Goal: Information Seeking & Learning: Find specific fact

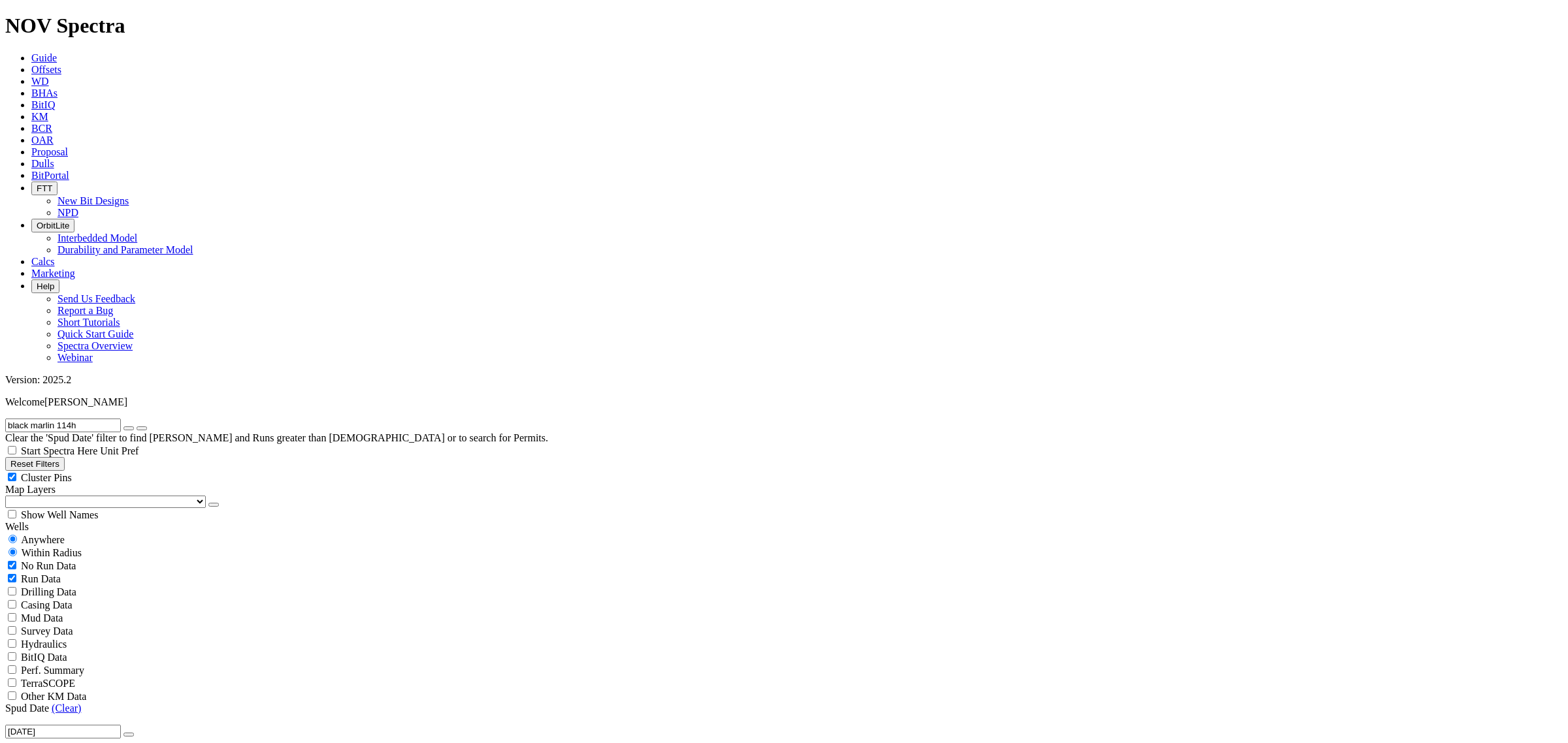
radio input "false"
radio input "true"
drag, startPoint x: 98, startPoint y: 54, endPoint x: -88, endPoint y: 38, distance: 186.7
type input "university"
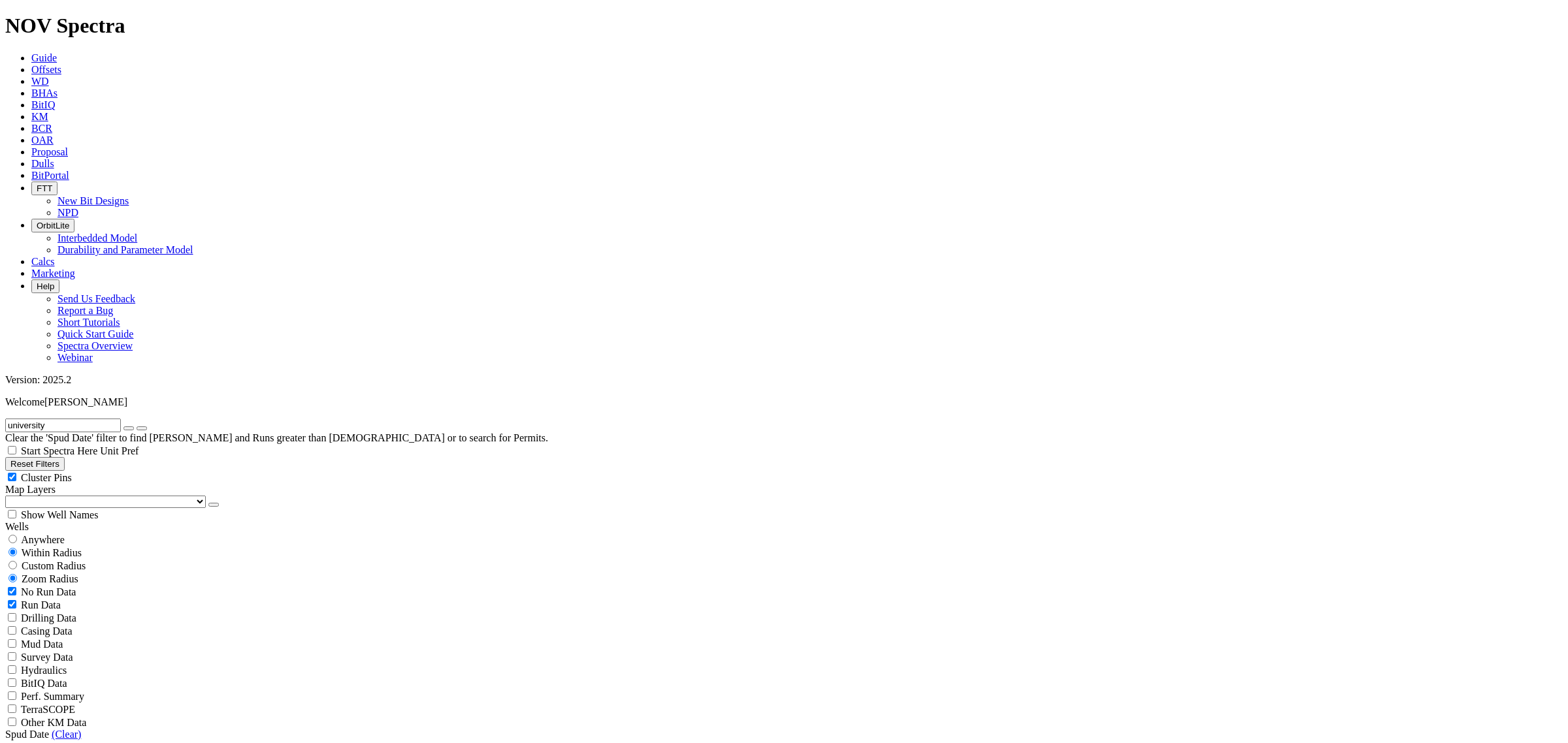
click at [137, 427] on button "submit" at bounding box center [141, 428] width 10 height 4
click at [54, 560] on span "Custom Radius" at bounding box center [53, 566] width 64 height 11
radio input "true"
radio input "false"
click at [59, 533] on filter-controls-geo "Anywhere Within Radius Custom Radius Zoom Radius Miles Kilometers" at bounding box center [784, 573] width 1558 height 80
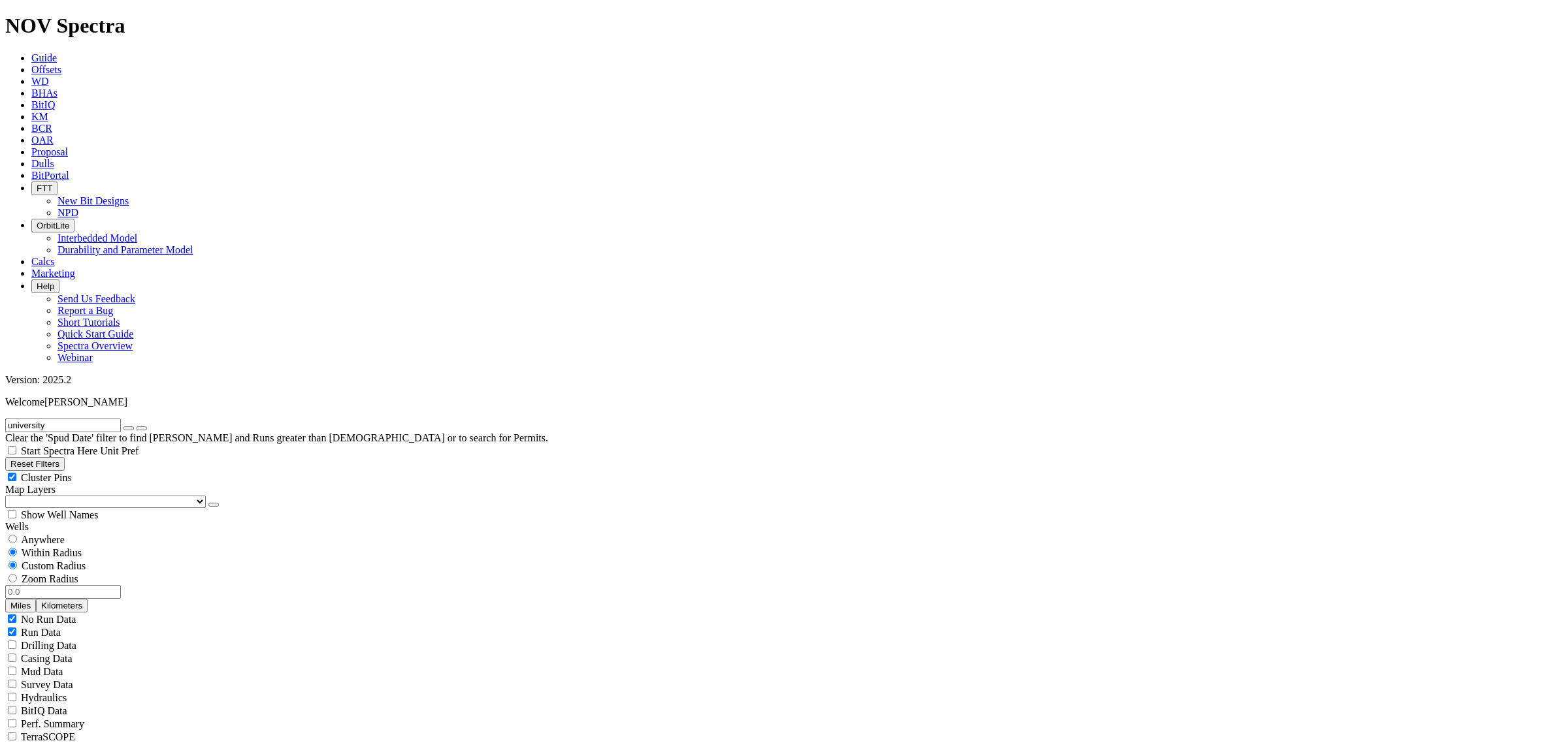
click at [56, 533] on div "Anywhere" at bounding box center [784, 540] width 1558 height 13
radio input "true"
radio input "false"
click at [96, 419] on input "university" at bounding box center [63, 425] width 116 height 13
radio input "false"
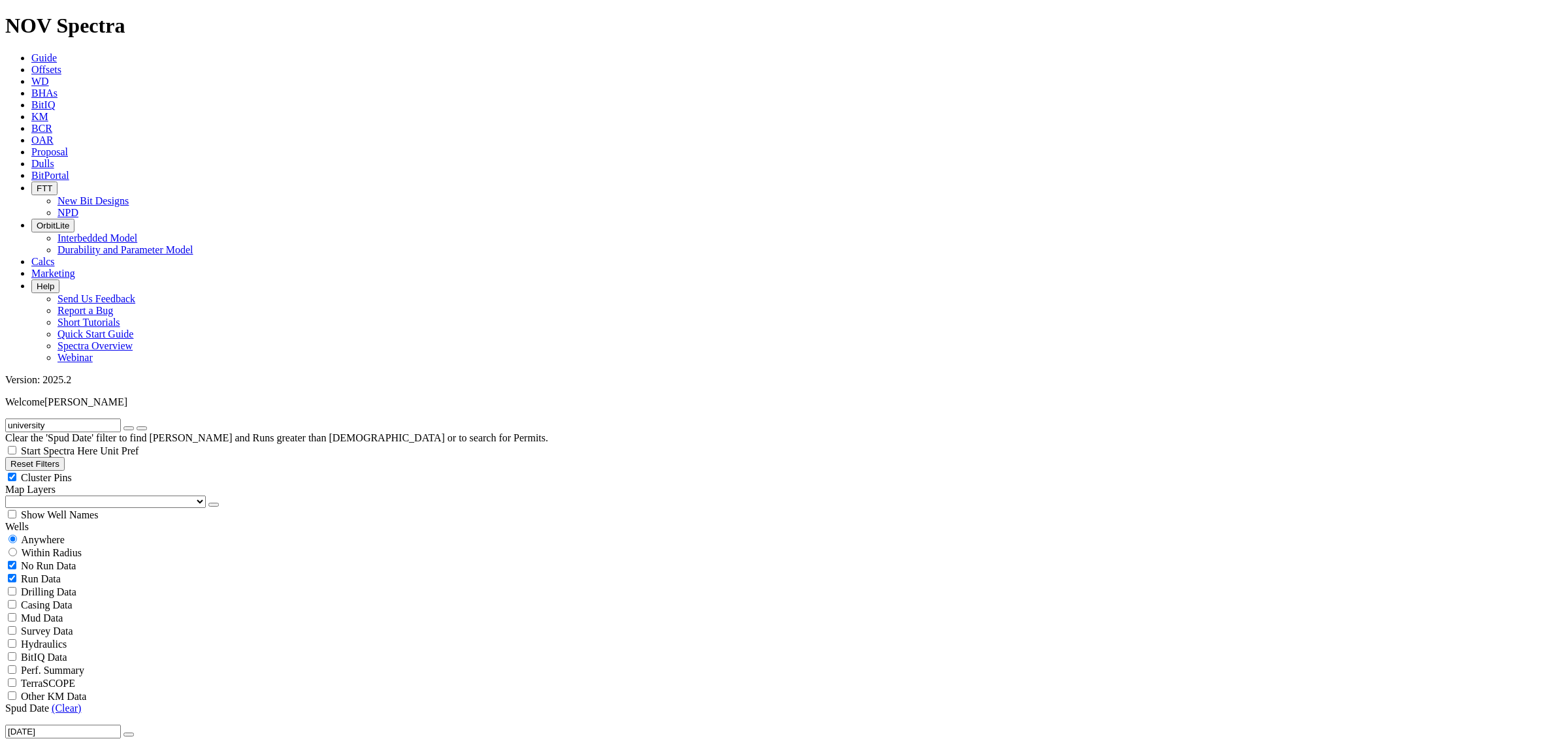
radio input "true"
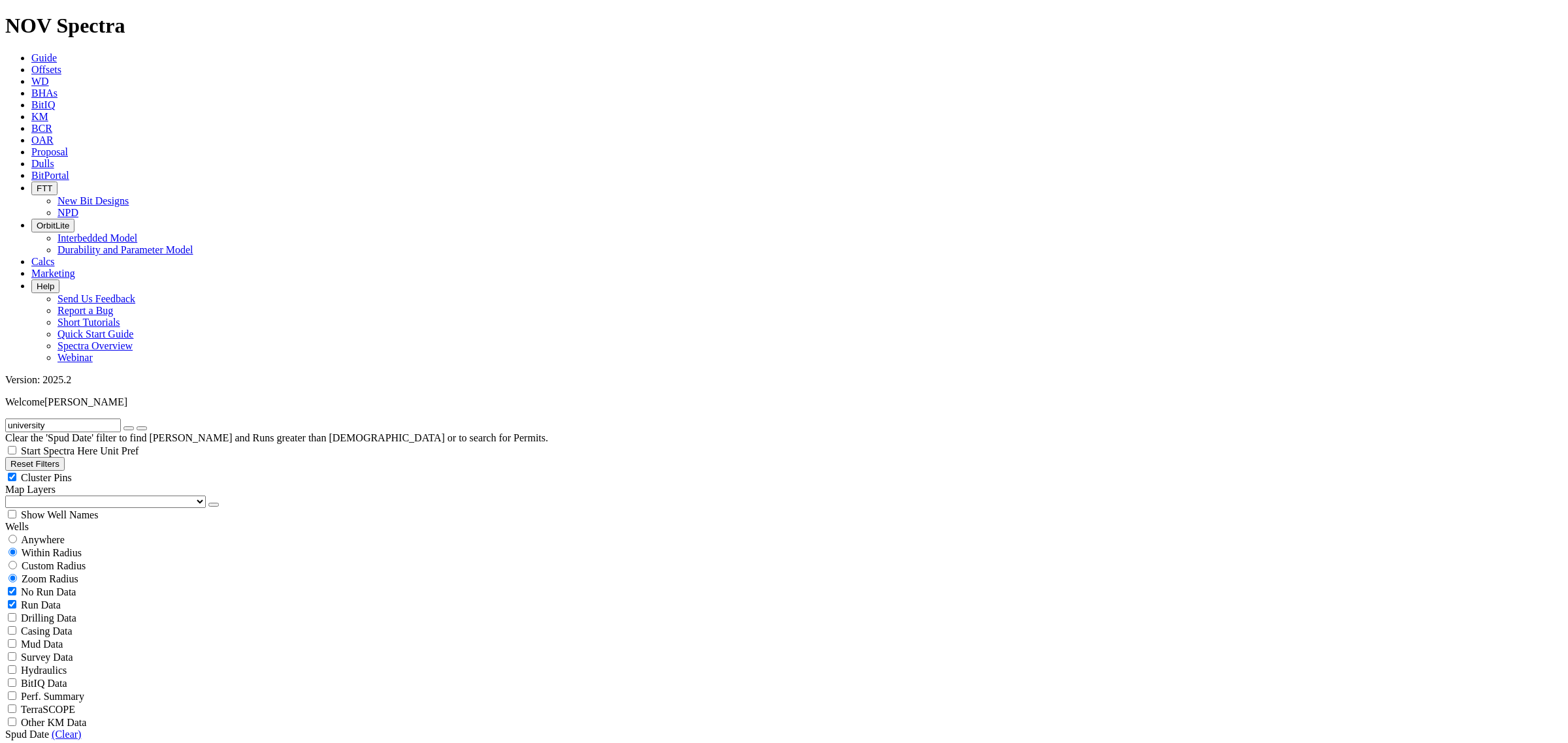
click at [84, 419] on input "university" at bounding box center [63, 425] width 116 height 13
click at [95, 419] on input "university 1-12" at bounding box center [63, 425] width 116 height 13
type input "university 13-24"
click at [32, 158] on icon at bounding box center [32, 163] width 0 height 11
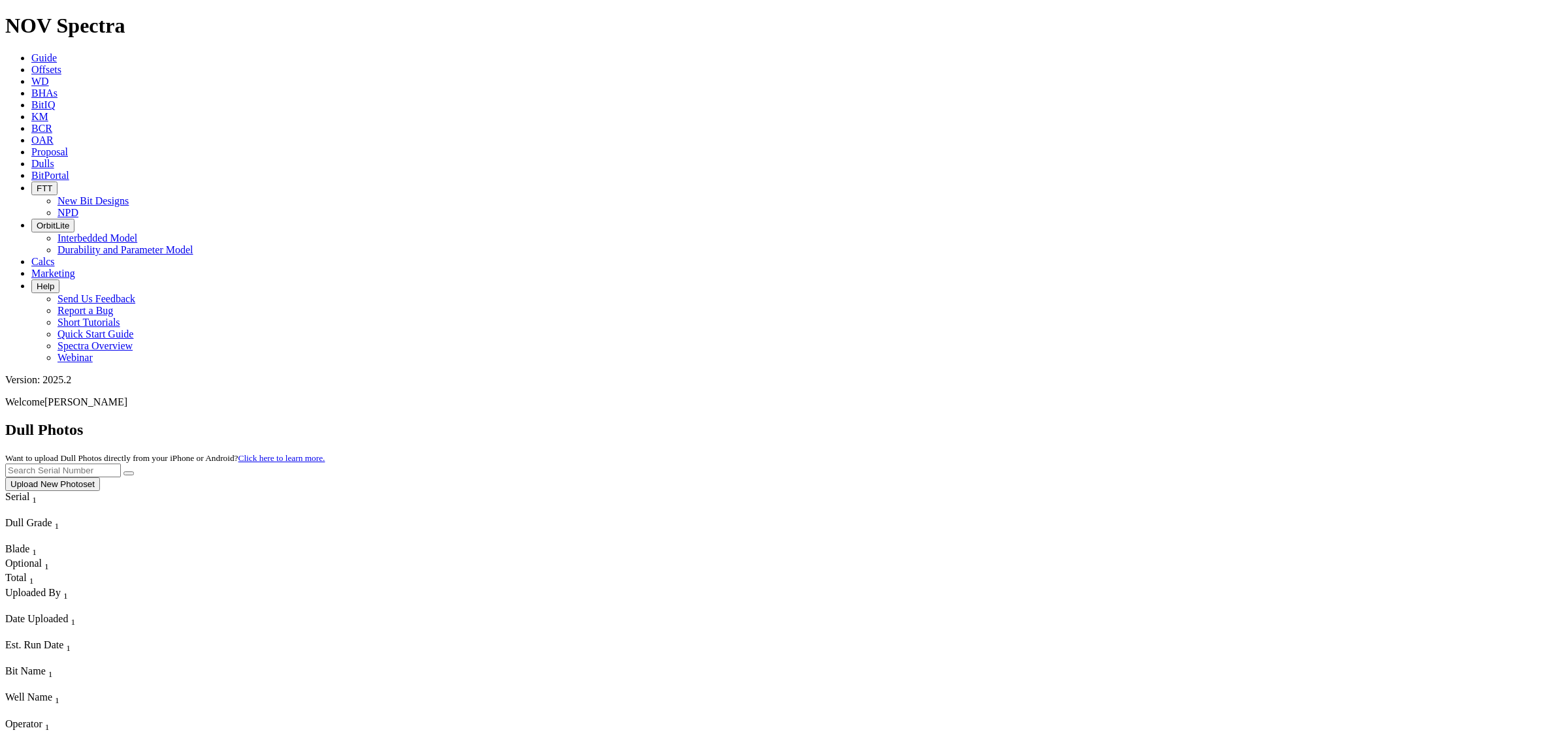
click at [1277, 63] on body "Spectra is built to be used with Google Chrome. Please switch browsers. NOV Spe…" at bounding box center [784, 731] width 1558 height 1436
click at [121, 464] on input "text" at bounding box center [63, 470] width 116 height 13
click at [123, 472] on button "submit" at bounding box center [128, 473] width 10 height 4
drag, startPoint x: 1216, startPoint y: 55, endPoint x: 1178, endPoint y: 56, distance: 38.0
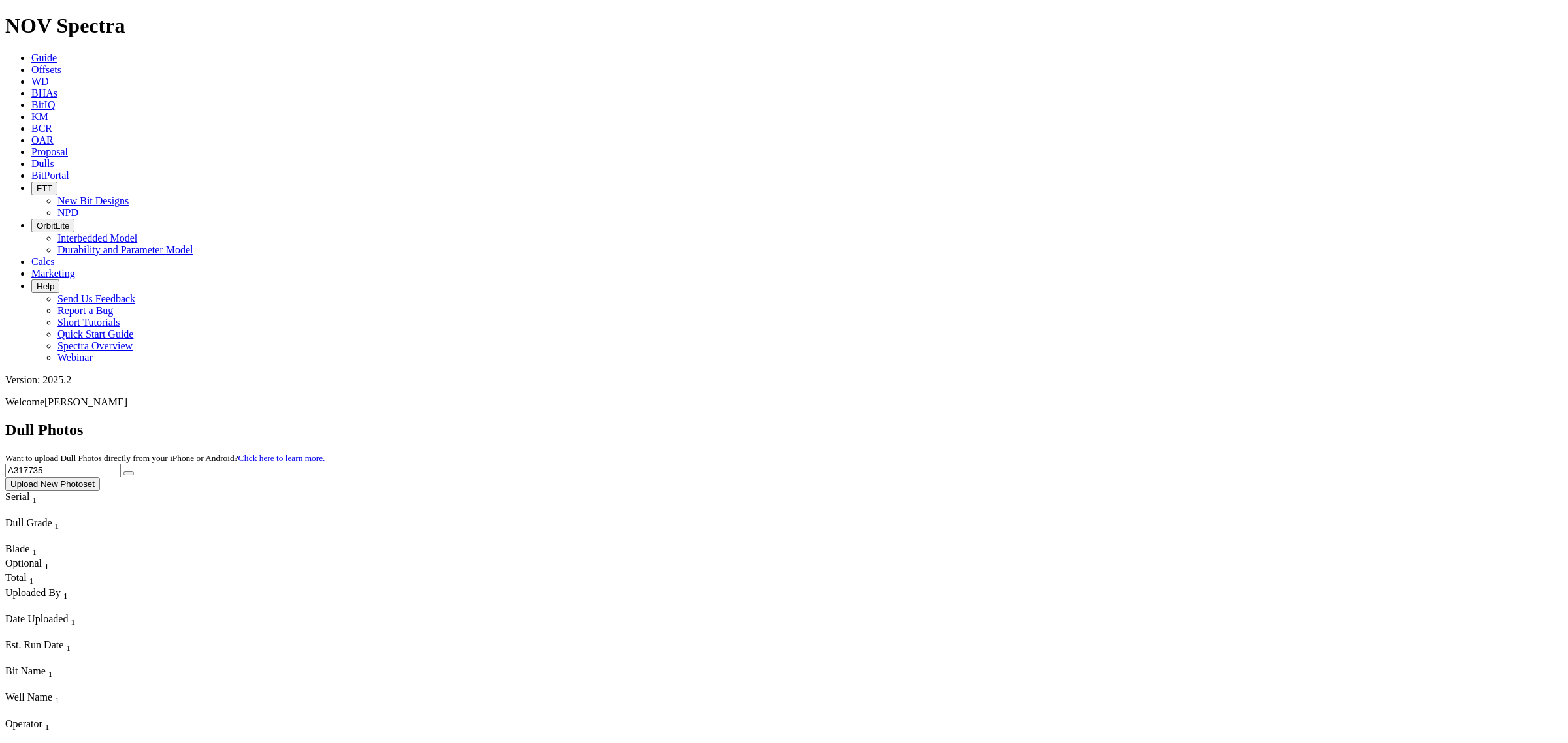
click at [1178, 421] on div "Dull Photos Want to upload Dull Photos directly from your iPhone or Android? Cl…" at bounding box center [784, 456] width 1558 height 70
click at [123, 472] on button "submit" at bounding box center [128, 473] width 10 height 4
drag, startPoint x: 1319, startPoint y: 54, endPoint x: 1181, endPoint y: 52, distance: 138.0
click at [1181, 421] on div "Dull Photos Want to upload Dull Photos directly from your iPhone or Android? Cl…" at bounding box center [784, 456] width 1558 height 70
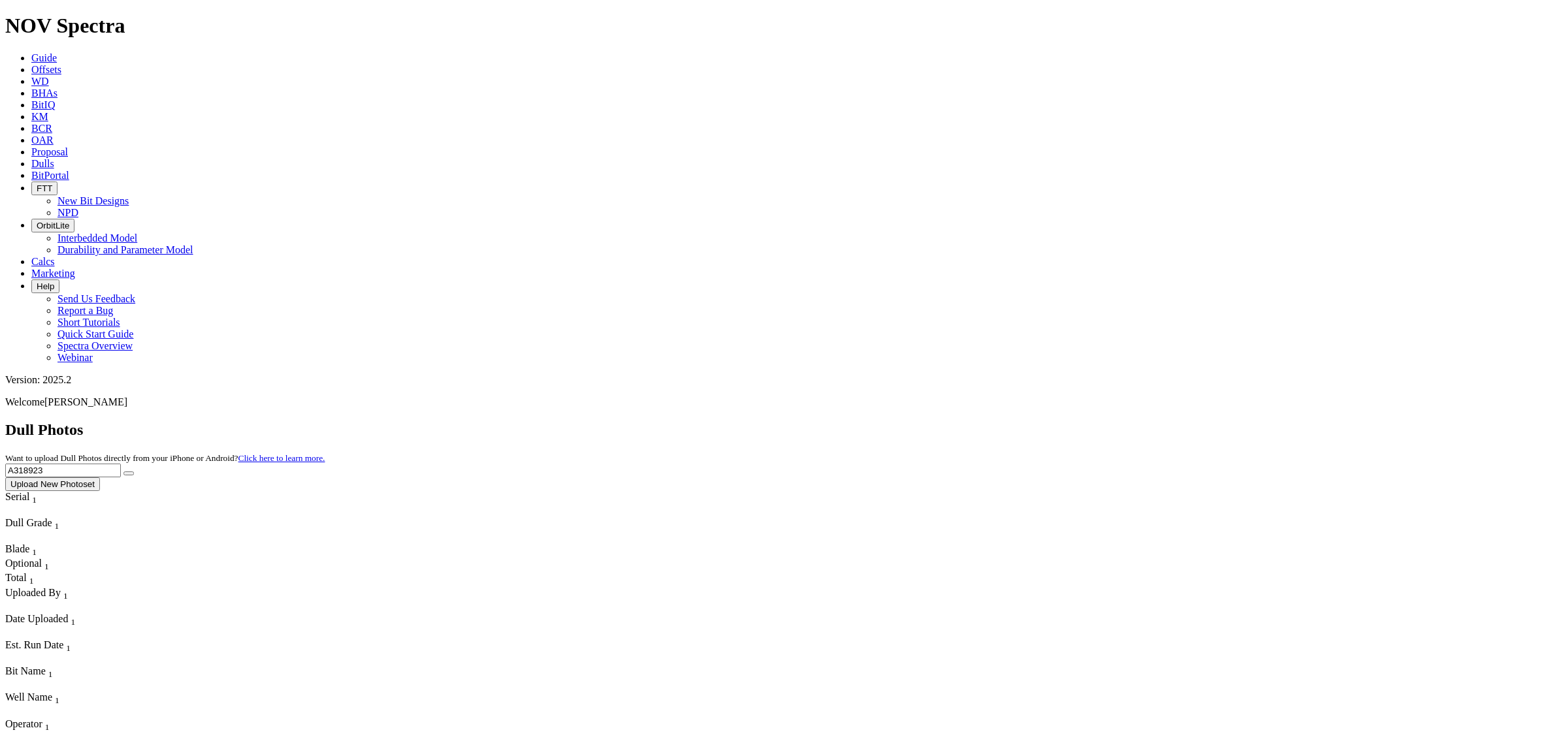
click at [123, 472] on button "submit" at bounding box center [128, 473] width 10 height 4
drag, startPoint x: 1318, startPoint y: 62, endPoint x: 1218, endPoint y: 57, distance: 100.1
click at [1218, 421] on div "Dull Photos Want to upload Dull Photos directly from your iPhone or Android? Cl…" at bounding box center [784, 456] width 1558 height 70
click at [123, 472] on button "submit" at bounding box center [128, 473] width 10 height 4
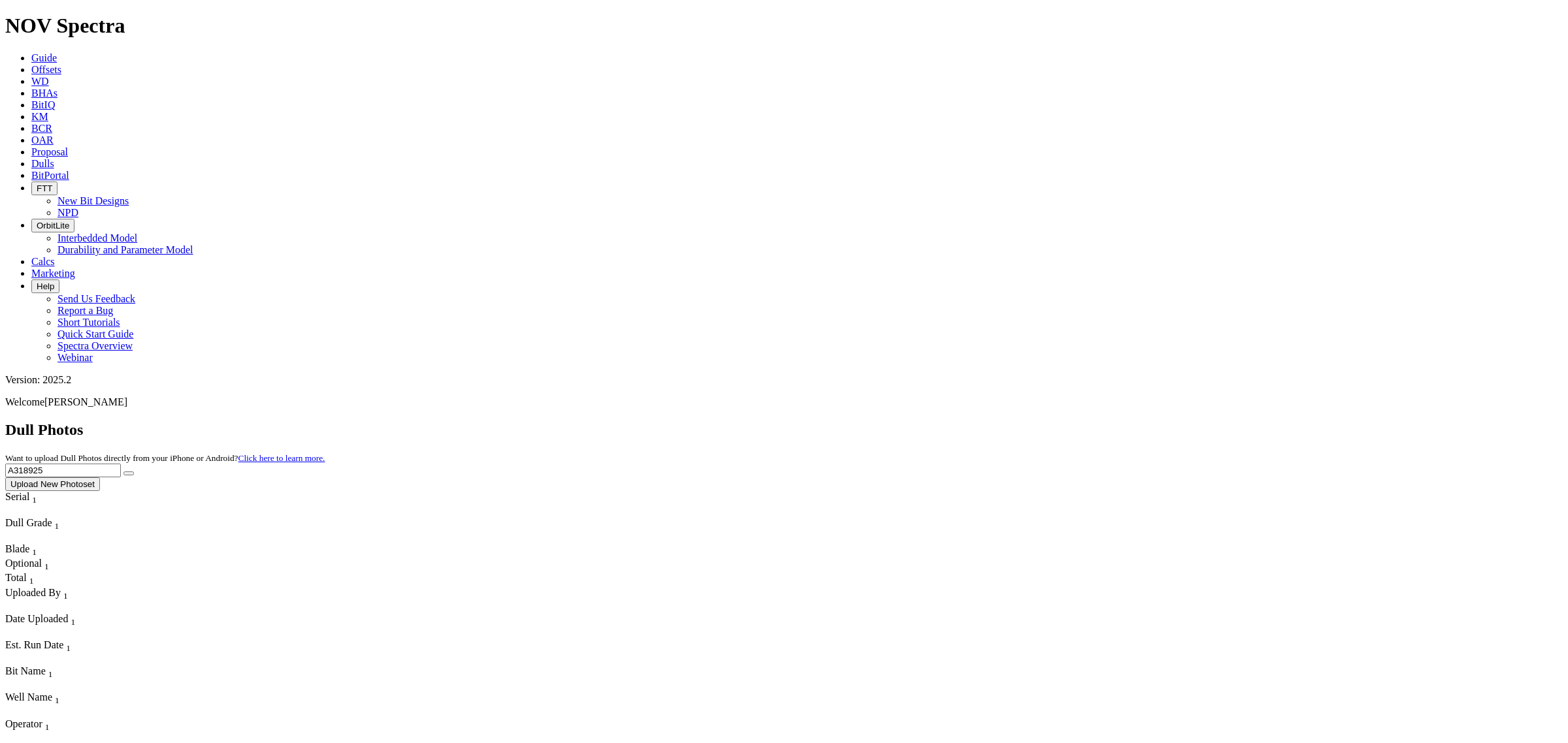
click at [121, 464] on input "A318925" at bounding box center [63, 470] width 116 height 13
click at [123, 472] on button "submit" at bounding box center [128, 473] width 10 height 4
drag, startPoint x: 1331, startPoint y: 62, endPoint x: 1267, endPoint y: 60, distance: 64.0
click at [121, 464] on input "A318923" at bounding box center [63, 470] width 116 height 13
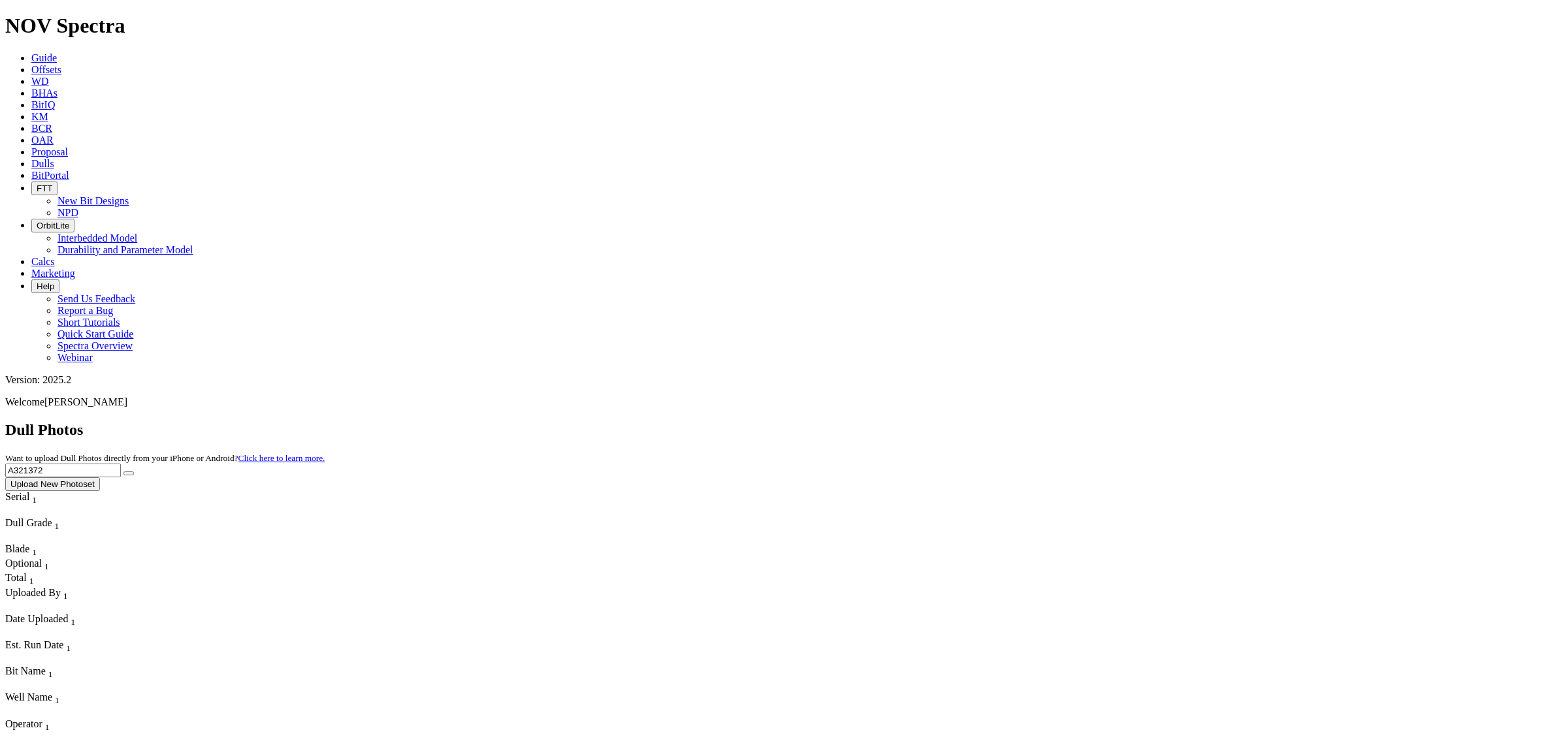
click at [123, 472] on button "submit" at bounding box center [128, 473] width 10 height 4
click at [121, 464] on input "A321372" at bounding box center [63, 470] width 116 height 13
type input "A318923"
click at [123, 472] on button "submit" at bounding box center [128, 473] width 10 height 4
